Goal: Communication & Community: Connect with others

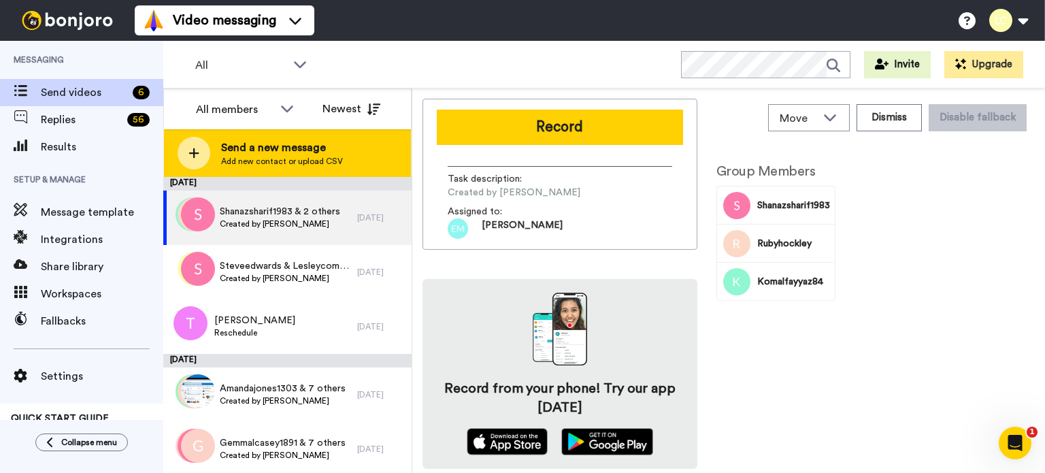
click at [277, 158] on span "Add new contact or upload CSV" at bounding box center [282, 161] width 122 height 11
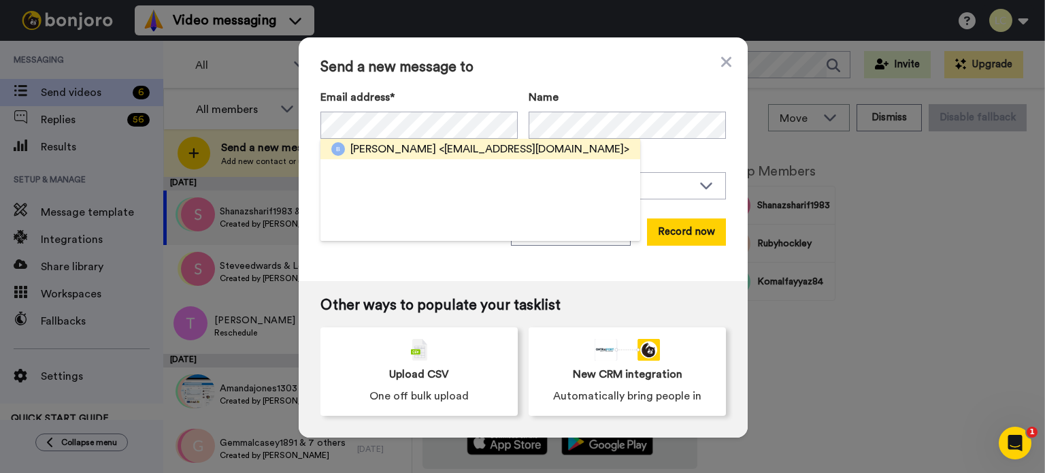
click at [474, 150] on span "<[EMAIL_ADDRESS][DOMAIN_NAME]>" at bounding box center [534, 149] width 190 height 16
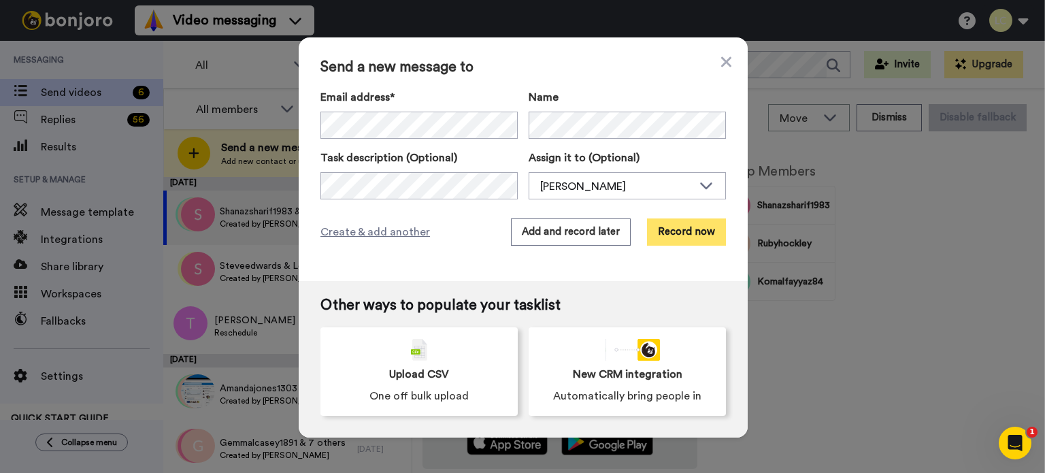
click at [683, 231] on button "Record now" at bounding box center [686, 231] width 79 height 27
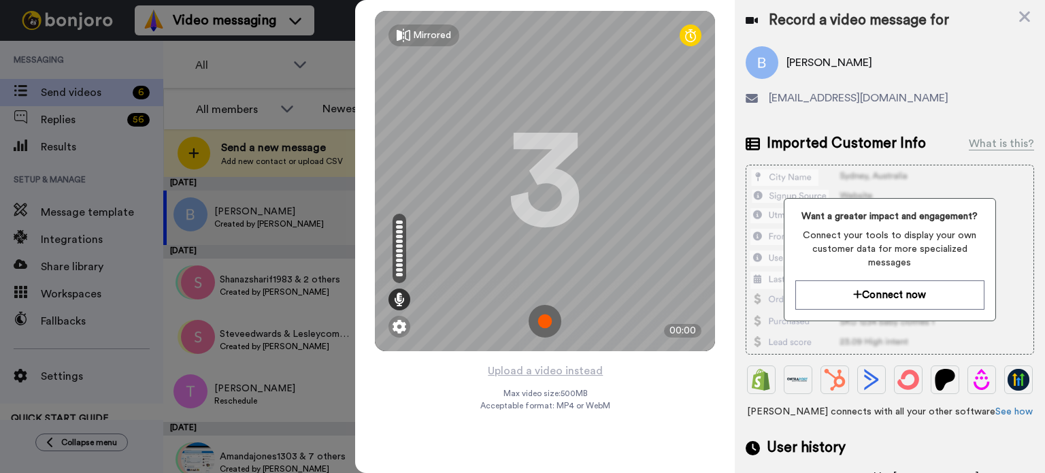
click at [547, 318] on img at bounding box center [544, 321] width 33 height 33
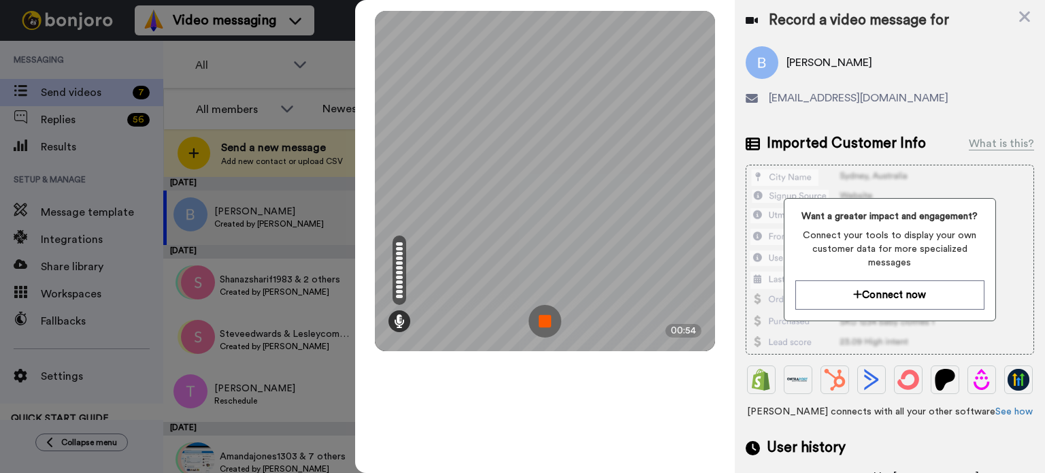
click at [543, 318] on img at bounding box center [544, 321] width 33 height 33
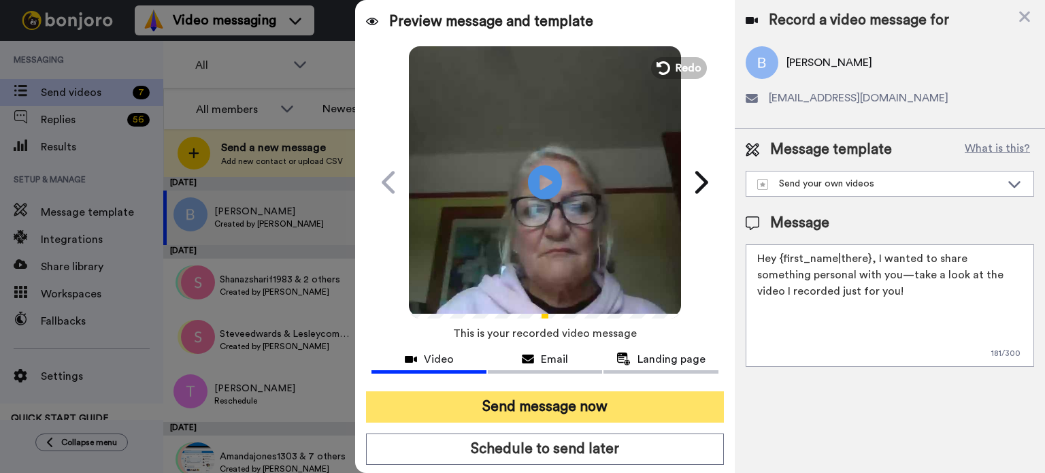
click at [547, 407] on button "Send message now" at bounding box center [545, 406] width 358 height 31
